Goal: Transaction & Acquisition: Purchase product/service

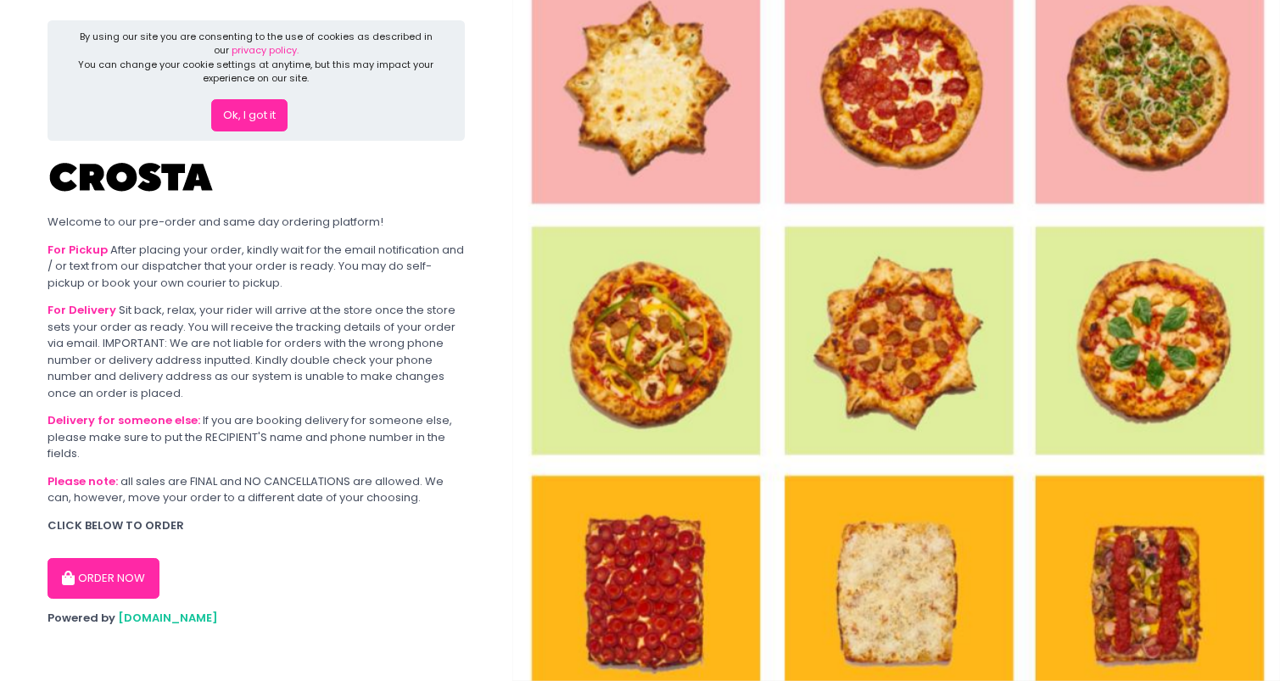
scroll to position [8, 0]
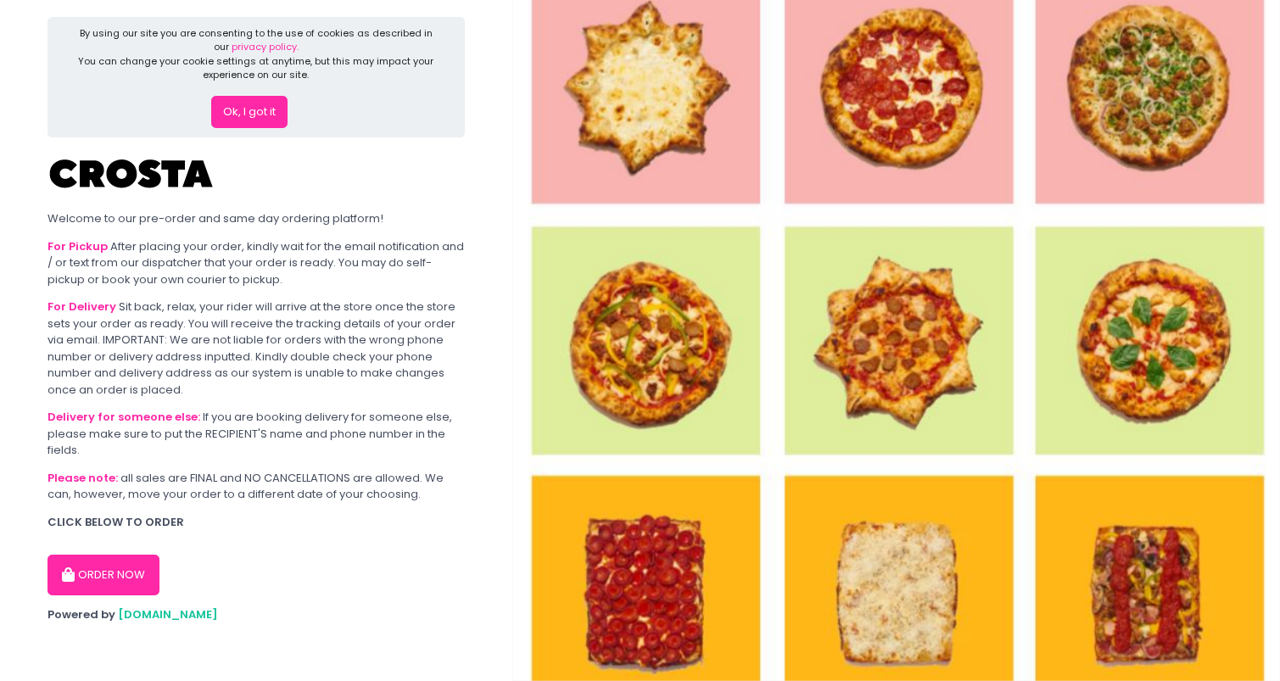
click at [98, 564] on button "ORDER NOW" at bounding box center [104, 575] width 112 height 41
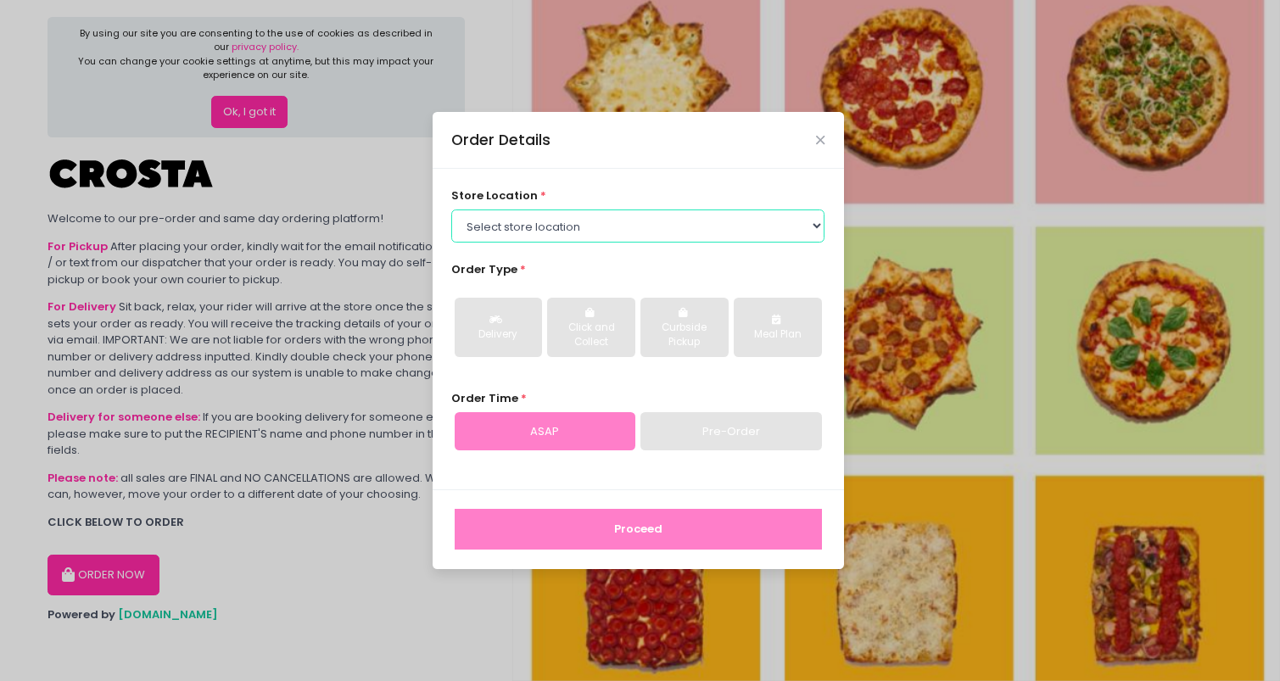
click at [532, 233] on select "Select store location [PERSON_NAME] Pizza - [PERSON_NAME] Pizza - [GEOGRAPHIC_D…" at bounding box center [637, 226] width 373 height 32
select select "65090bae48156caed44a5eb4"
click at [451, 210] on select "Select store location [PERSON_NAME] Pizza - [PERSON_NAME] Pizza - [GEOGRAPHIC_D…" at bounding box center [637, 226] width 373 height 32
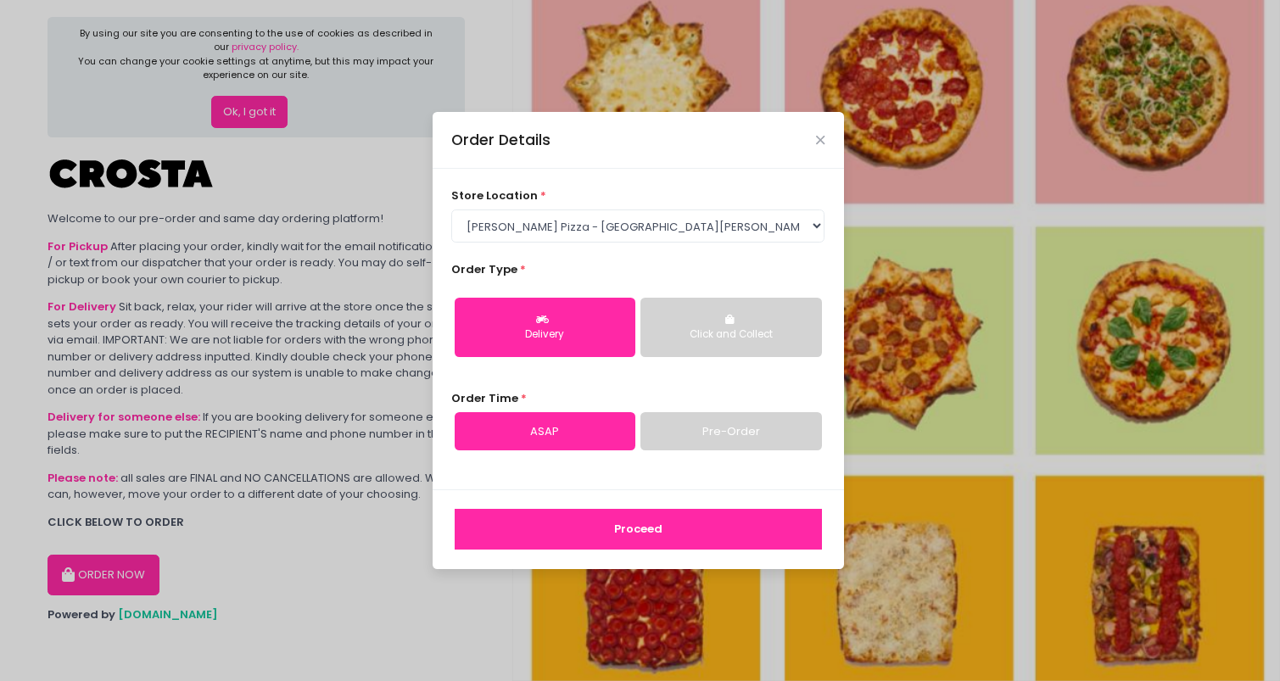
click at [598, 334] on div "Delivery" at bounding box center [545, 335] width 157 height 15
click at [615, 221] on select "Select store location [PERSON_NAME] Pizza - [PERSON_NAME] Pizza - [GEOGRAPHIC_D…" at bounding box center [637, 226] width 373 height 32
click at [451, 210] on select "Select store location [PERSON_NAME] Pizza - [PERSON_NAME] Pizza - [GEOGRAPHIC_D…" at bounding box center [637, 226] width 373 height 32
click at [616, 550] on div "Proceed" at bounding box center [639, 530] width 412 height 80
click at [626, 532] on button "Proceed" at bounding box center [638, 529] width 367 height 41
